Goal: Task Accomplishment & Management: Manage account settings

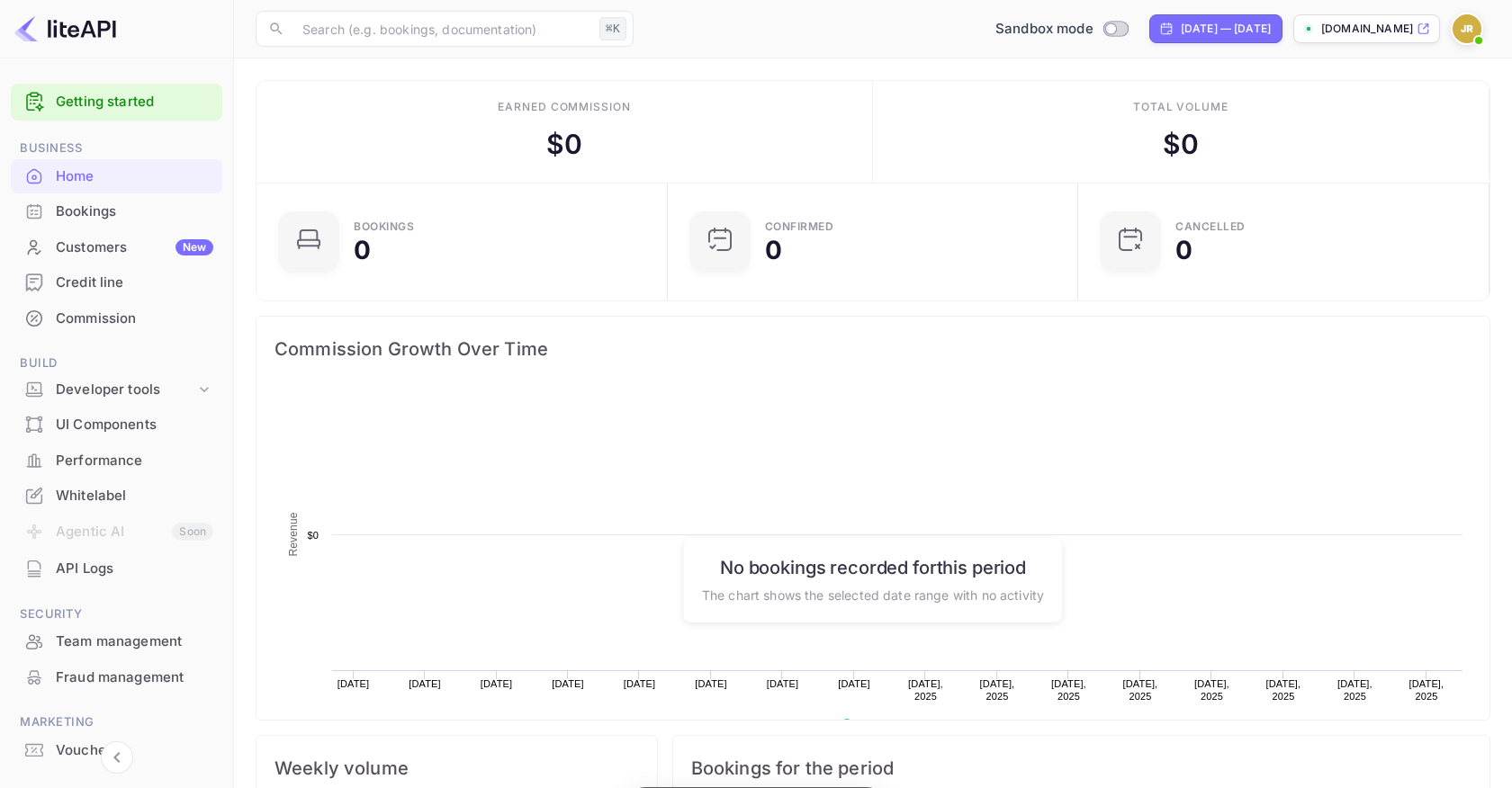
scroll to position [293, 400]
click at [108, 312] on div "Commission" at bounding box center [135, 319] width 158 height 21
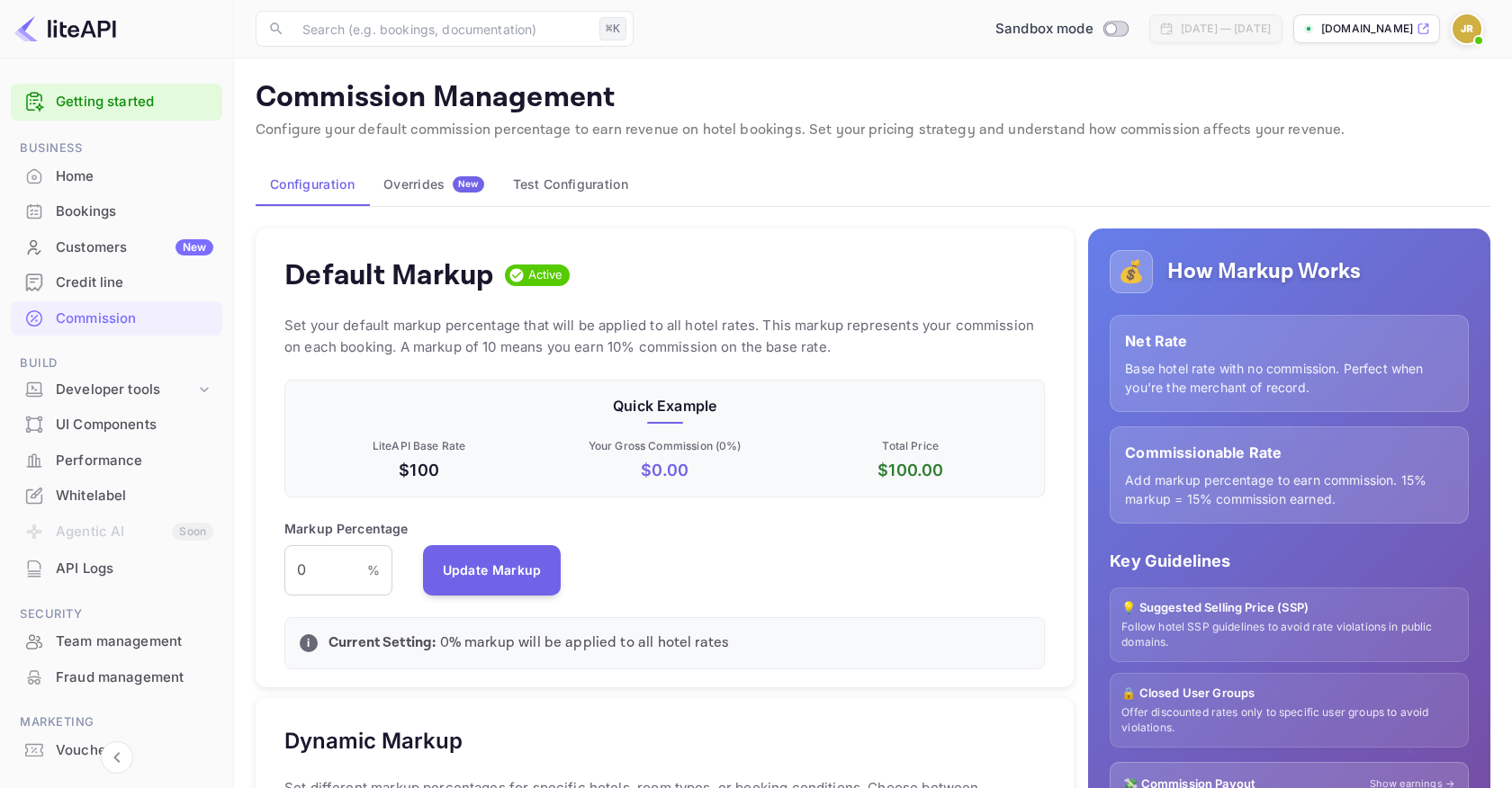
scroll to position [319, 761]
click at [553, 172] on button "Test Configuration" at bounding box center [570, 183] width 144 height 43
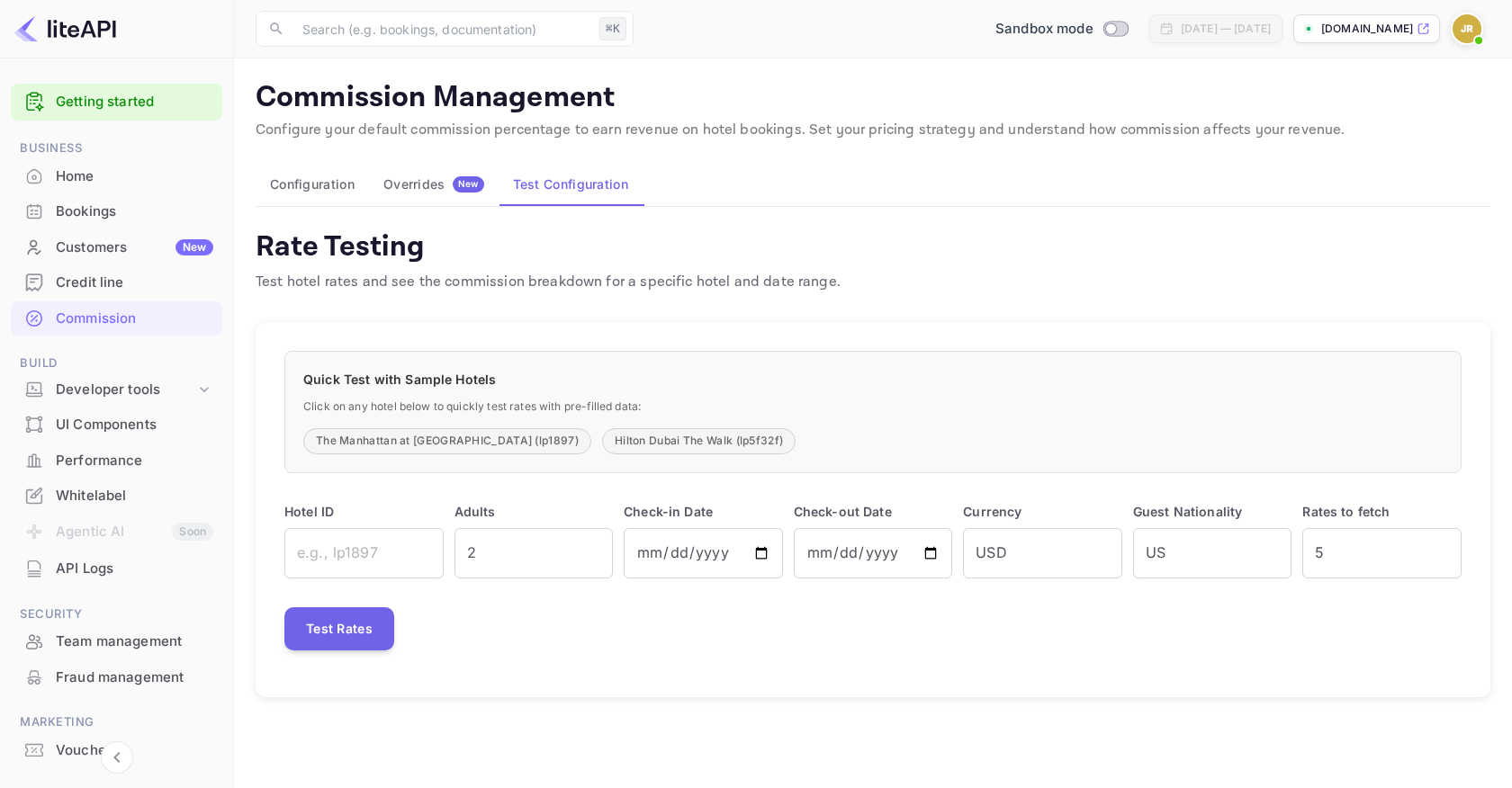
click at [436, 179] on div "Overrides New" at bounding box center [434, 183] width 101 height 16
